Goal: Information Seeking & Learning: Check status

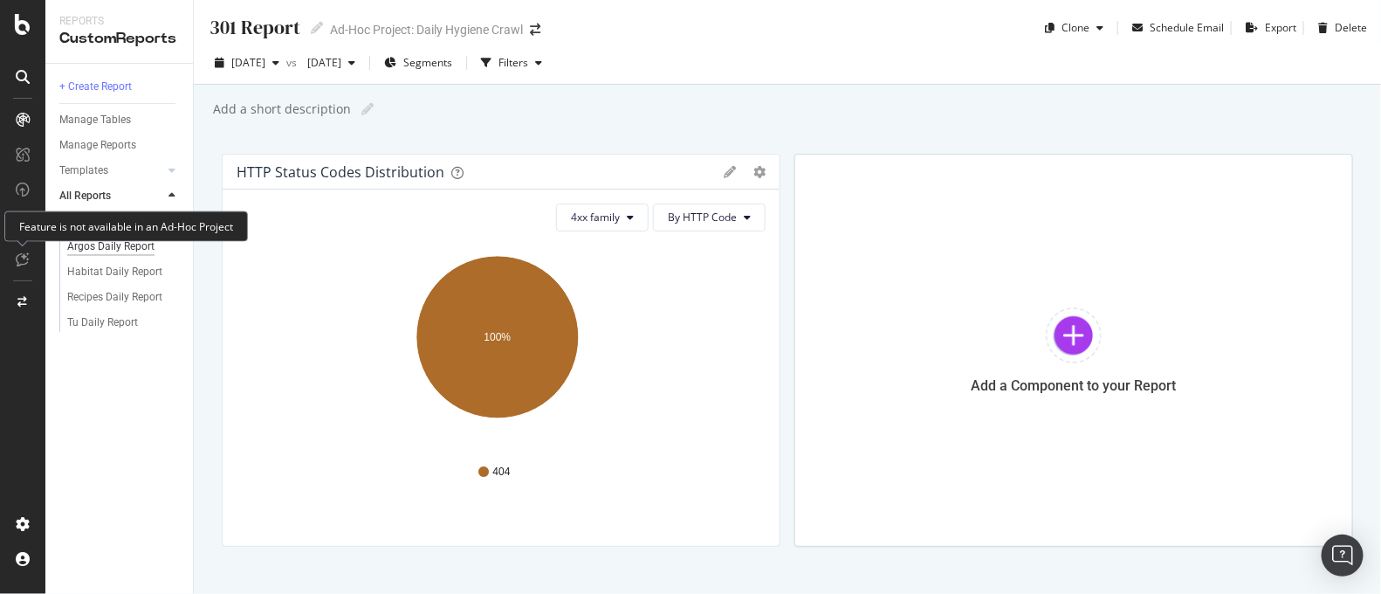
click at [97, 246] on div "Argos Daily Report" at bounding box center [110, 246] width 87 height 18
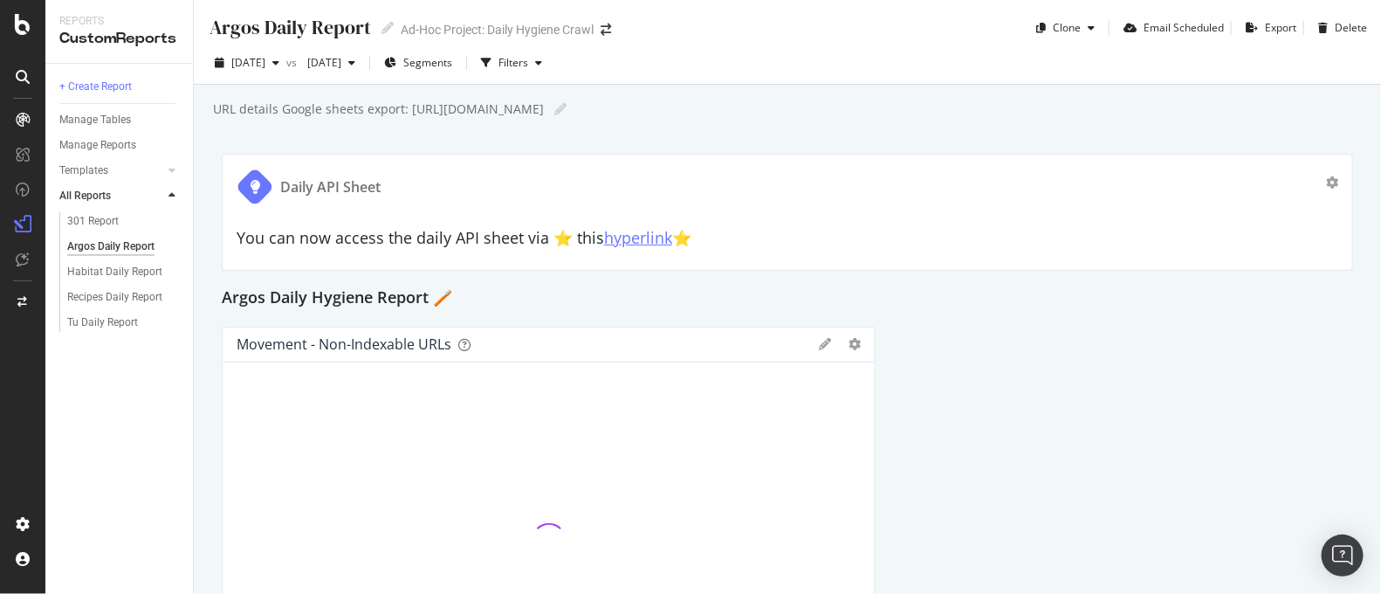
click at [628, 244] on link "hyperlink" at bounding box center [638, 237] width 68 height 21
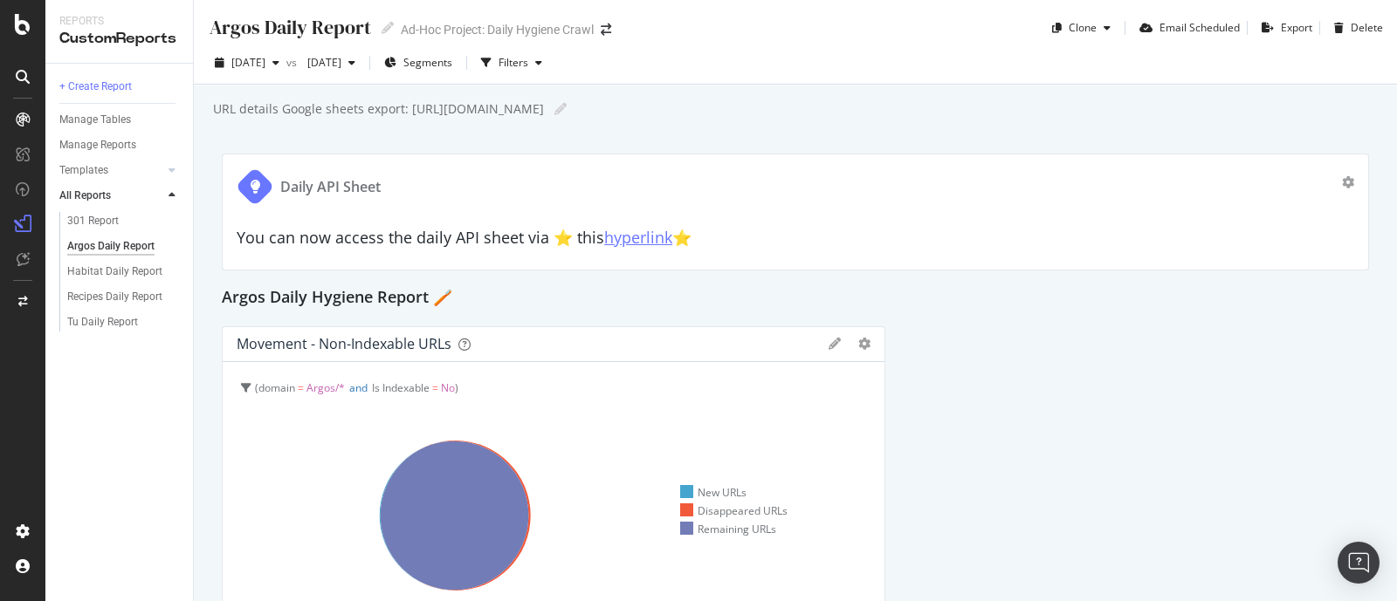
click at [668, 237] on link "hyperlink" at bounding box center [638, 237] width 68 height 21
click at [121, 269] on div "Habitat Daily Report" at bounding box center [114, 272] width 95 height 18
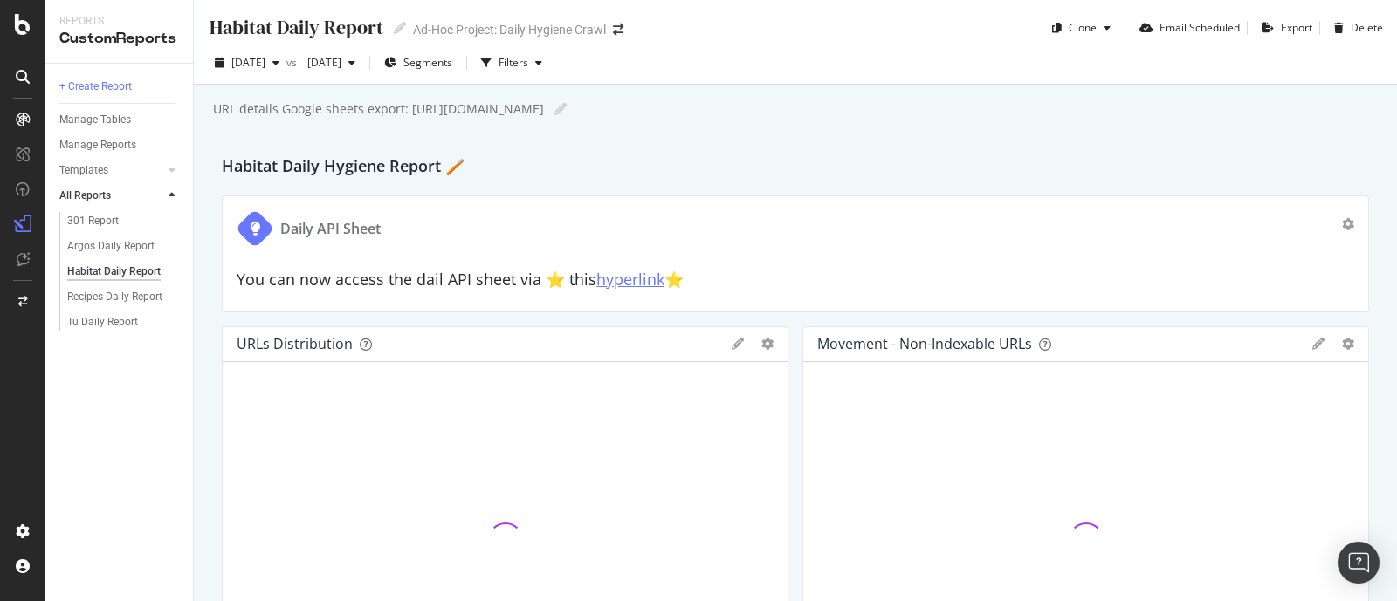
click at [638, 285] on link "hyperlink" at bounding box center [630, 279] width 68 height 21
click at [131, 323] on div "Tu Daily Report" at bounding box center [102, 322] width 71 height 18
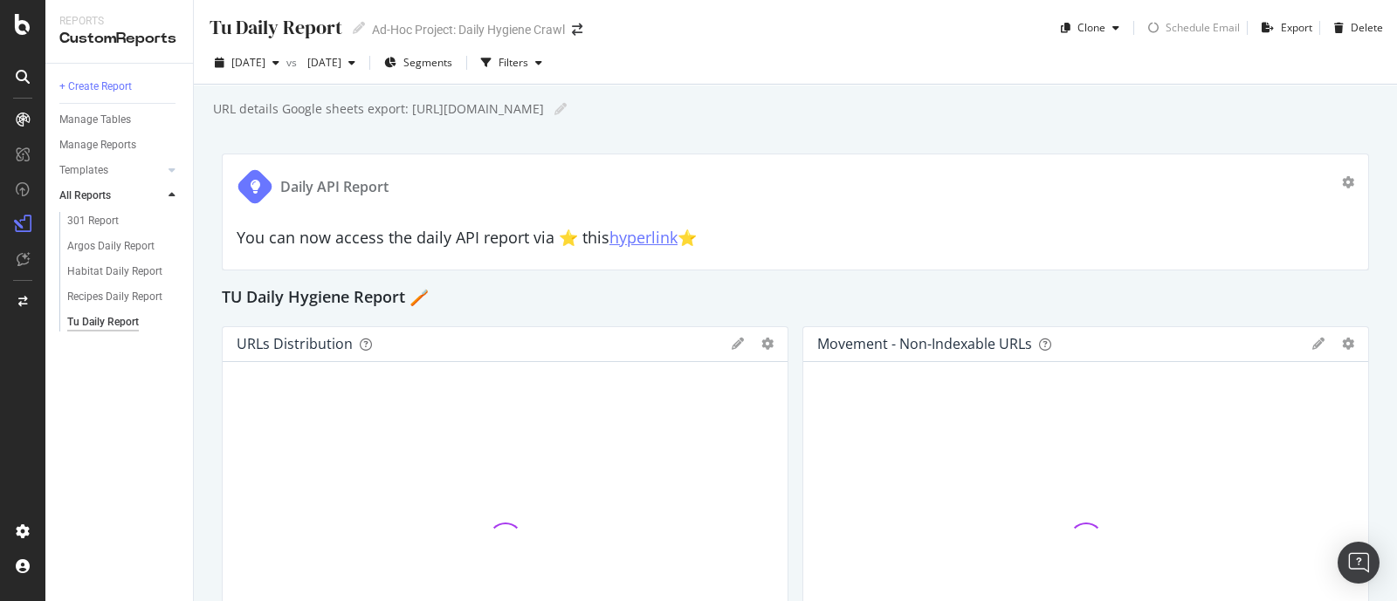
click at [642, 244] on link "hyperlink" at bounding box center [643, 237] width 68 height 21
